Goal: Find contact information: Find contact information

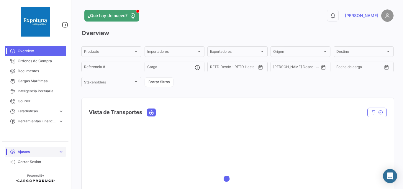
click at [47, 154] on span "Ajustes" at bounding box center [37, 151] width 38 height 5
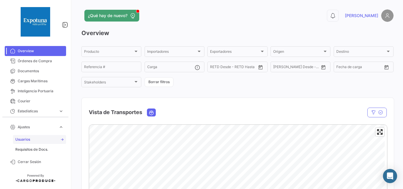
click at [24, 139] on span "Usuarios" at bounding box center [22, 139] width 15 height 5
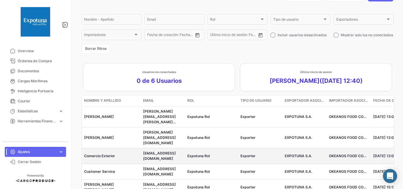
scroll to position [81, 0]
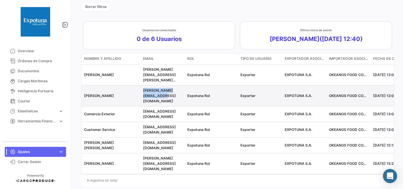
drag, startPoint x: 156, startPoint y: 92, endPoint x: 142, endPoint y: 86, distance: 15.5
click at [142, 86] on datatable-body-cell "[PERSON_NAME][EMAIL_ADDRESS][DOMAIN_NAME]" at bounding box center [163, 96] width 44 height 21
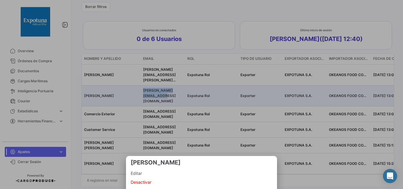
copy span "[PERSON_NAME][EMAIL_ADDRESS][DOMAIN_NAME]"
click at [178, 120] on div at bounding box center [201, 94] width 403 height 189
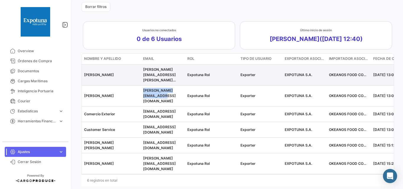
drag, startPoint x: 156, startPoint y: 77, endPoint x: 143, endPoint y: 71, distance: 14.0
click at [143, 71] on div "[PERSON_NAME][EMAIL_ADDRESS][PERSON_NAME][DOMAIN_NAME]" at bounding box center [163, 75] width 40 height 16
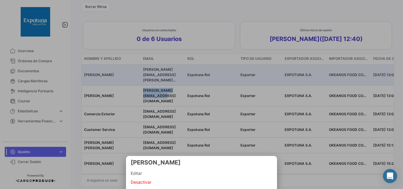
copy span "[PERSON_NAME][EMAIL_ADDRESS][PERSON_NAME][DOMAIN_NAME]"
click at [175, 90] on div at bounding box center [201, 94] width 403 height 189
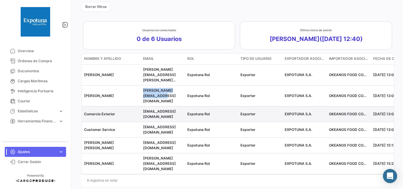
drag, startPoint x: 166, startPoint y: 106, endPoint x: 142, endPoint y: 103, distance: 24.0
click at [142, 106] on datatable-body-cell "[EMAIL_ADDRESS][DOMAIN_NAME]" at bounding box center [163, 113] width 44 height 15
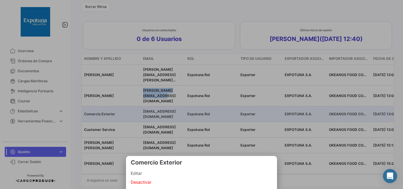
copy span "[EMAIL_ADDRESS][DOMAIN_NAME]"
click at [181, 121] on div at bounding box center [201, 94] width 403 height 189
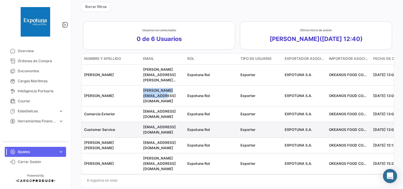
drag, startPoint x: 171, startPoint y: 123, endPoint x: 142, endPoint y: 119, distance: 28.6
click at [142, 122] on datatable-body-cell "[EMAIL_ADDRESS][DOMAIN_NAME]" at bounding box center [163, 129] width 44 height 15
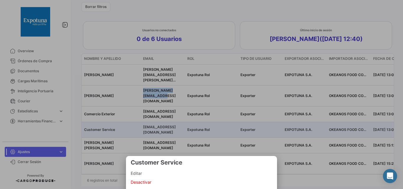
copy span "[EMAIL_ADDRESS][DOMAIN_NAME]"
click at [182, 134] on div at bounding box center [201, 94] width 403 height 189
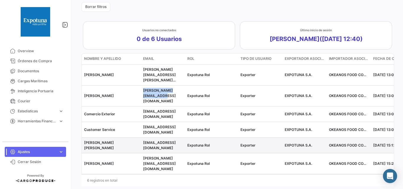
drag, startPoint x: 169, startPoint y: 137, endPoint x: 141, endPoint y: 134, distance: 27.8
click at [141, 138] on datatable-body-cell "[EMAIL_ADDRESS][DOMAIN_NAME]" at bounding box center [163, 145] width 44 height 15
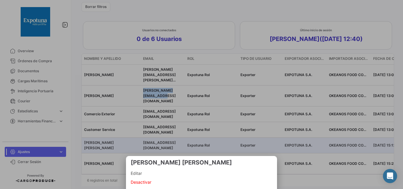
copy span "[EMAIL_ADDRESS][DOMAIN_NAME]"
click at [240, 123] on div at bounding box center [201, 94] width 403 height 189
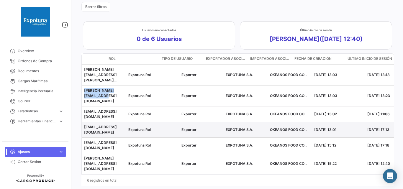
scroll to position [0, 130]
